Goal: Task Accomplishment & Management: Manage account settings

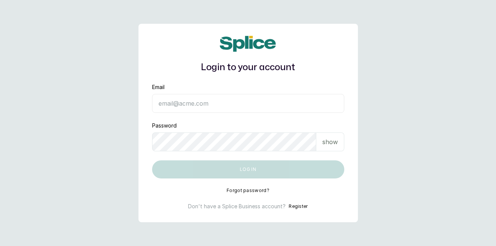
type input "[EMAIL_ADDRESS][DOMAIN_NAME]"
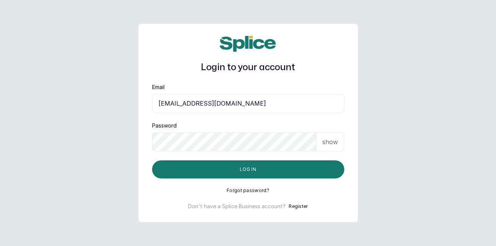
click at [306, 174] on button "Log in" at bounding box center [248, 170] width 192 height 18
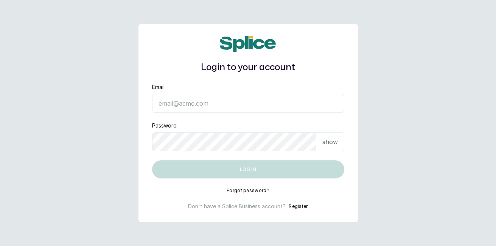
type input "[EMAIL_ADDRESS][DOMAIN_NAME]"
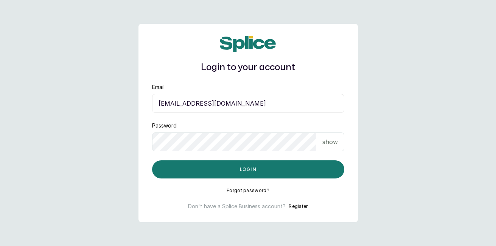
click at [321, 168] on button "Log in" at bounding box center [248, 170] width 192 height 18
